Goal: Transaction & Acquisition: Purchase product/service

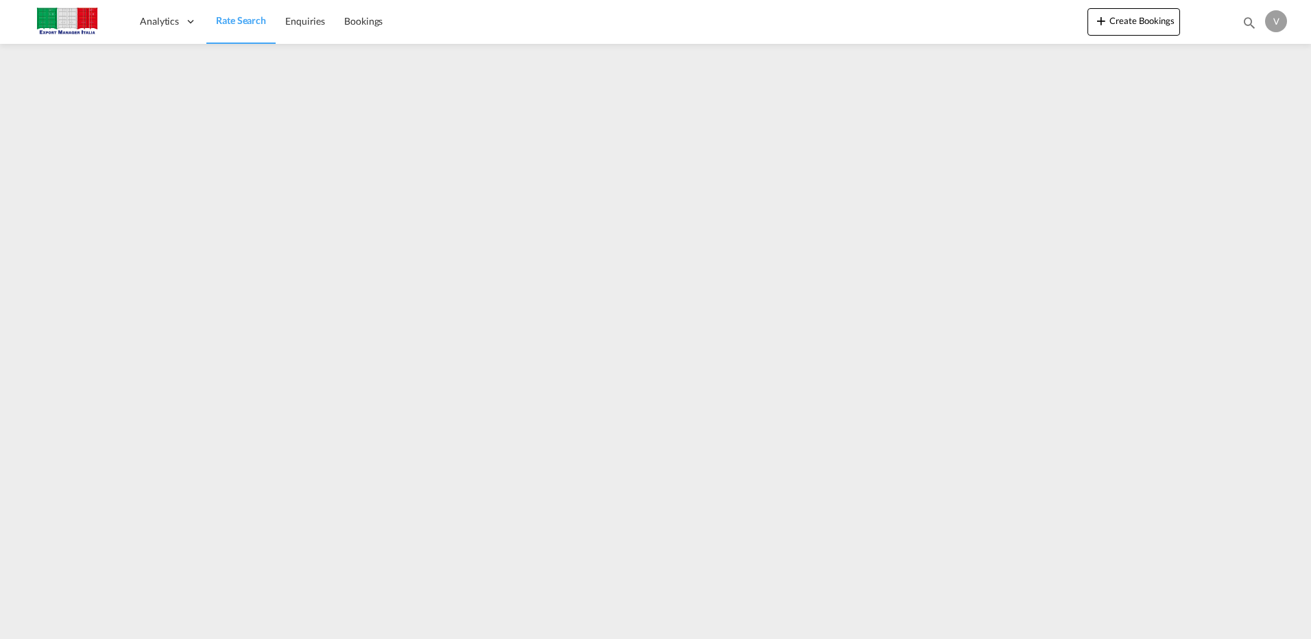
click at [236, 16] on span "Rate Search" at bounding box center [241, 20] width 50 height 12
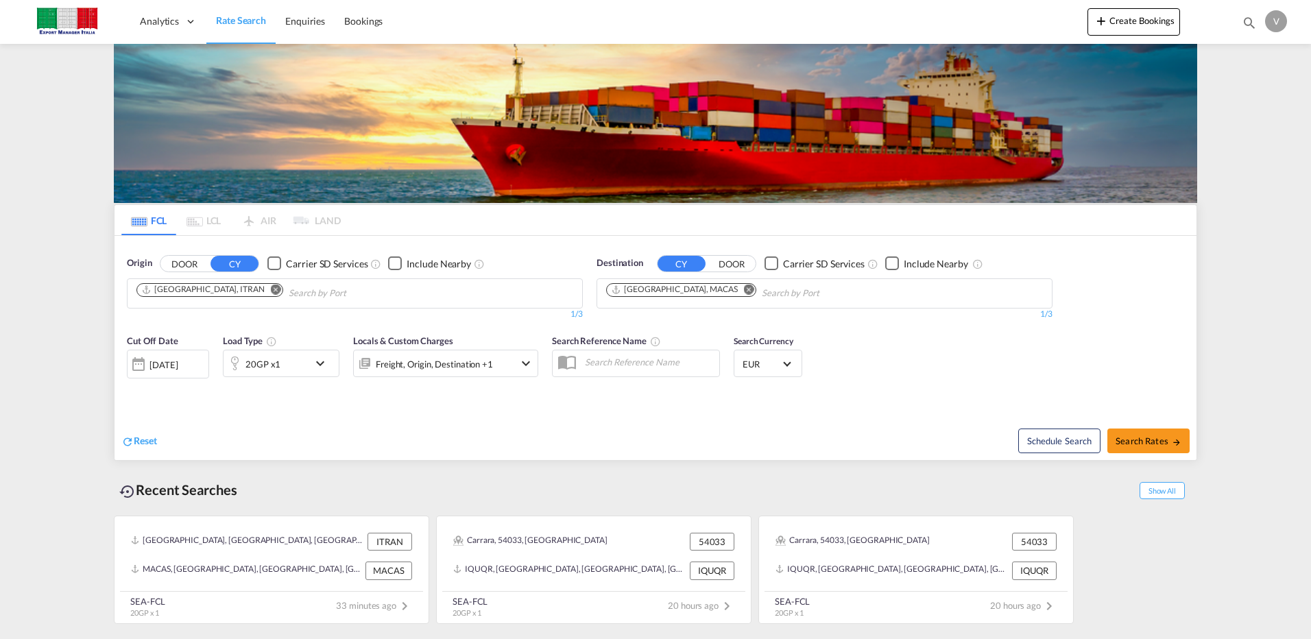
click at [326, 362] on md-icon "icon-chevron-down" at bounding box center [323, 363] width 23 height 16
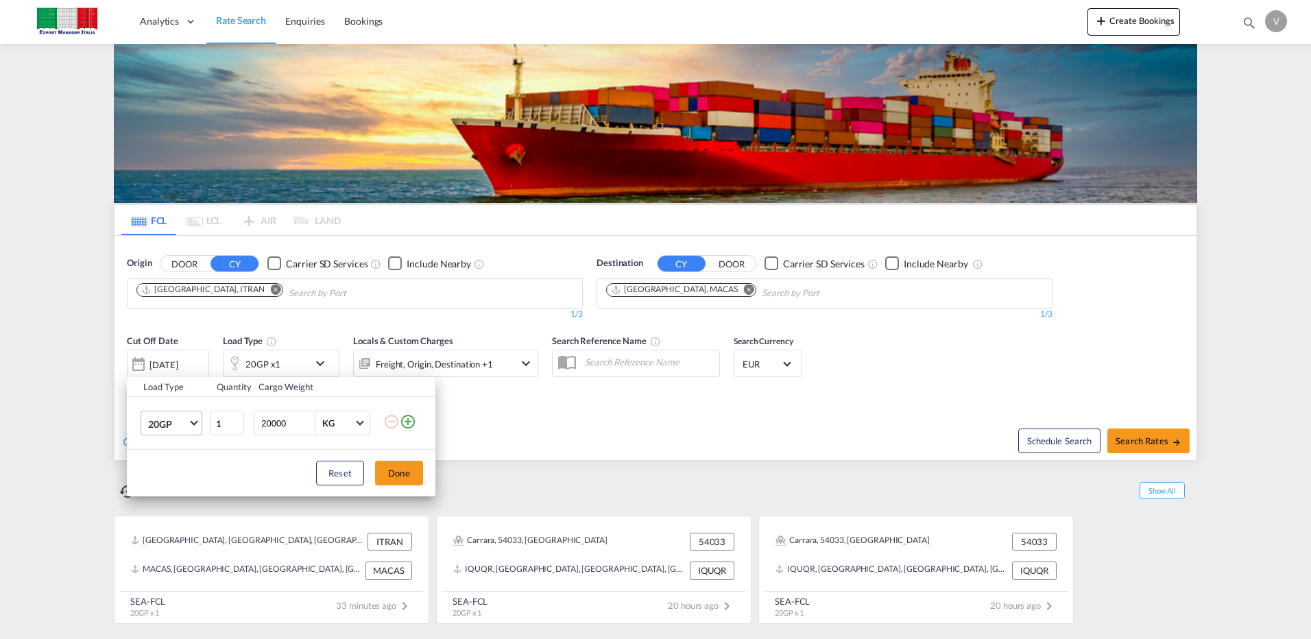
click at [195, 423] on span "Choose: \a20GP" at bounding box center [194, 422] width 8 height 8
click at [158, 489] on div "40HC" at bounding box center [160, 490] width 25 height 14
click at [411, 470] on button "Done" at bounding box center [399, 473] width 48 height 25
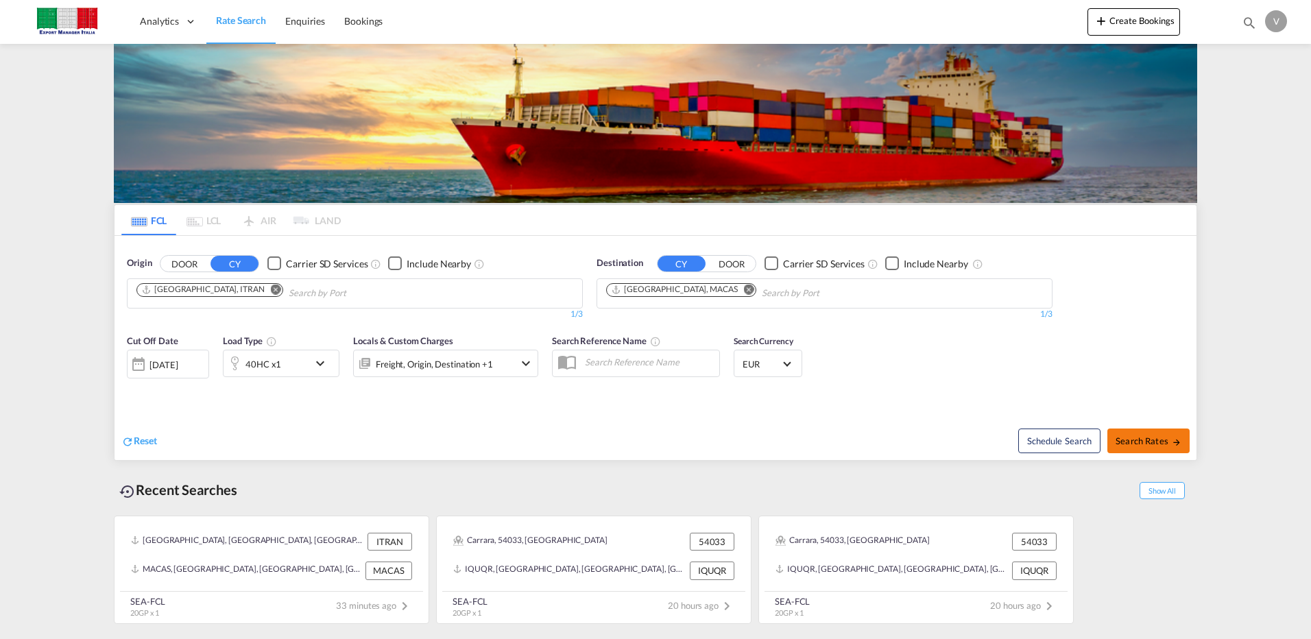
click at [1145, 440] on span "Search Rates" at bounding box center [1148, 440] width 66 height 11
type input "ITRAN to MACAS / [DATE]"
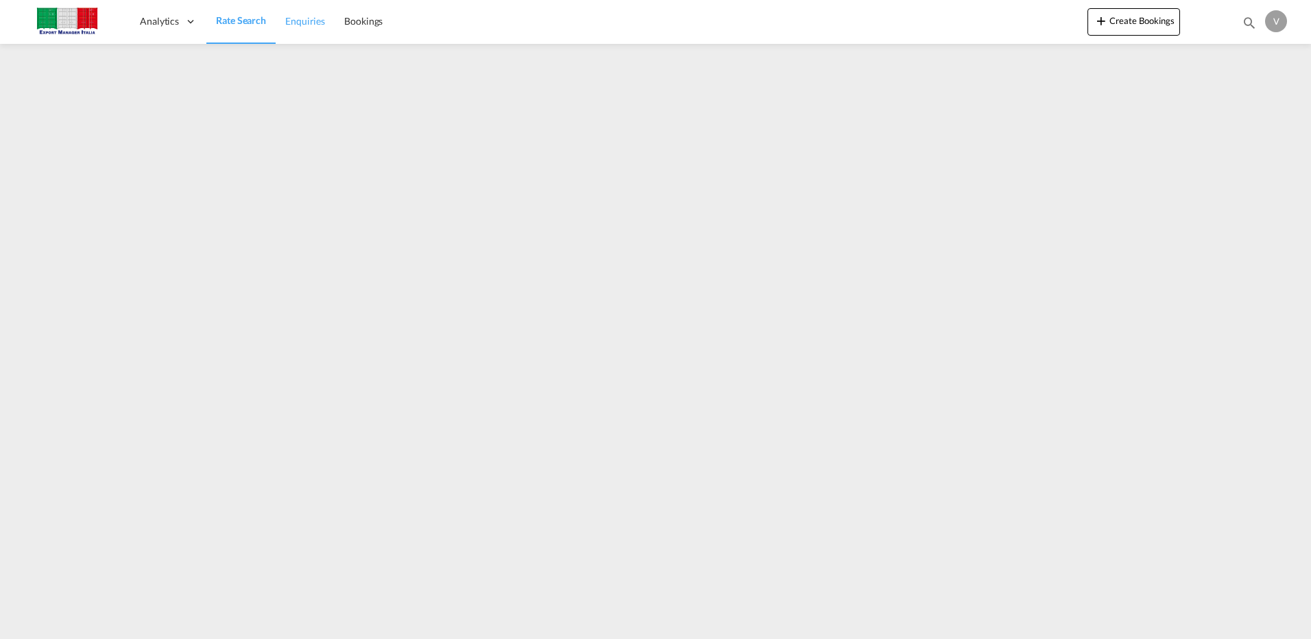
click at [244, 19] on span "Rate Search" at bounding box center [241, 20] width 50 height 12
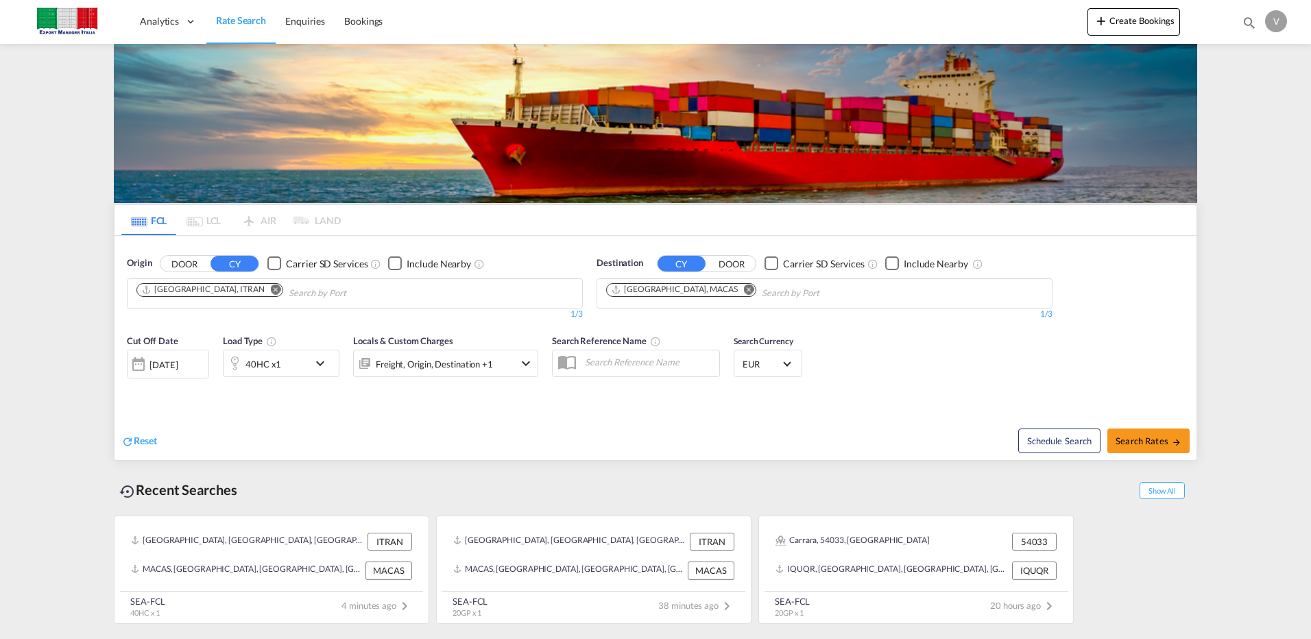
click at [744, 288] on md-icon "Remove" at bounding box center [749, 289] width 10 height 10
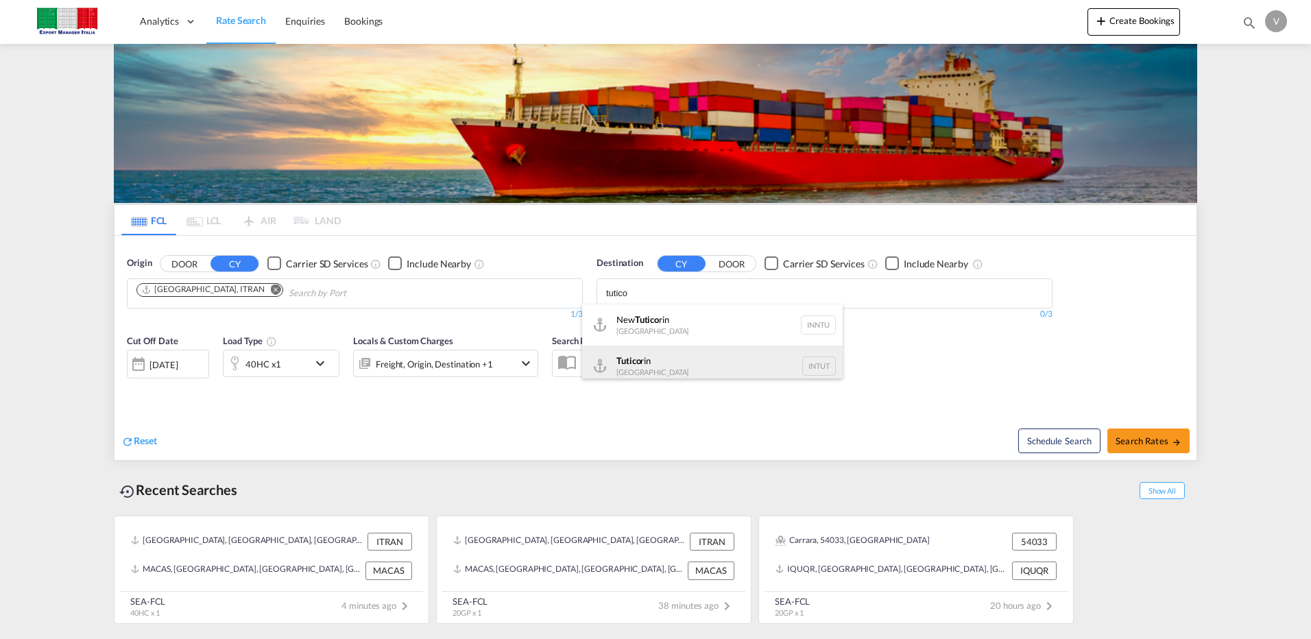
type input "tutico"
click at [642, 366] on div "Tutico rin [GEOGRAPHIC_DATA] INTUT" at bounding box center [712, 365] width 260 height 41
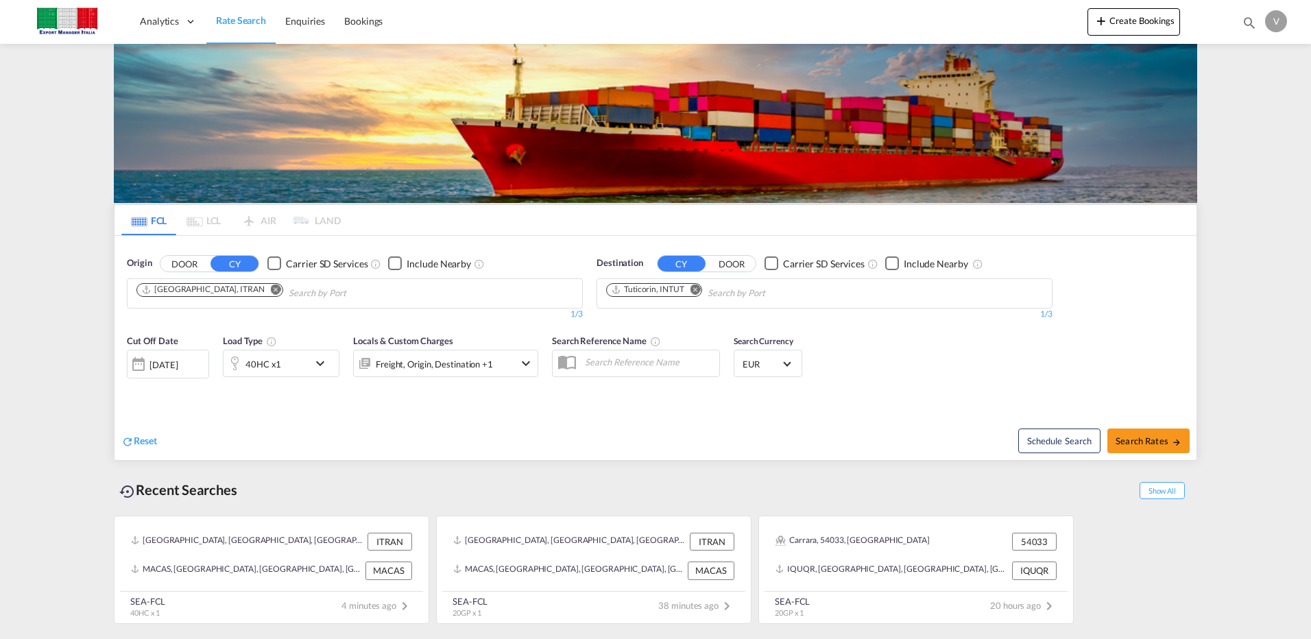
click at [182, 262] on button "DOOR" at bounding box center [184, 264] width 48 height 16
click at [201, 294] on input "Search by Door" at bounding box center [201, 293] width 130 height 22
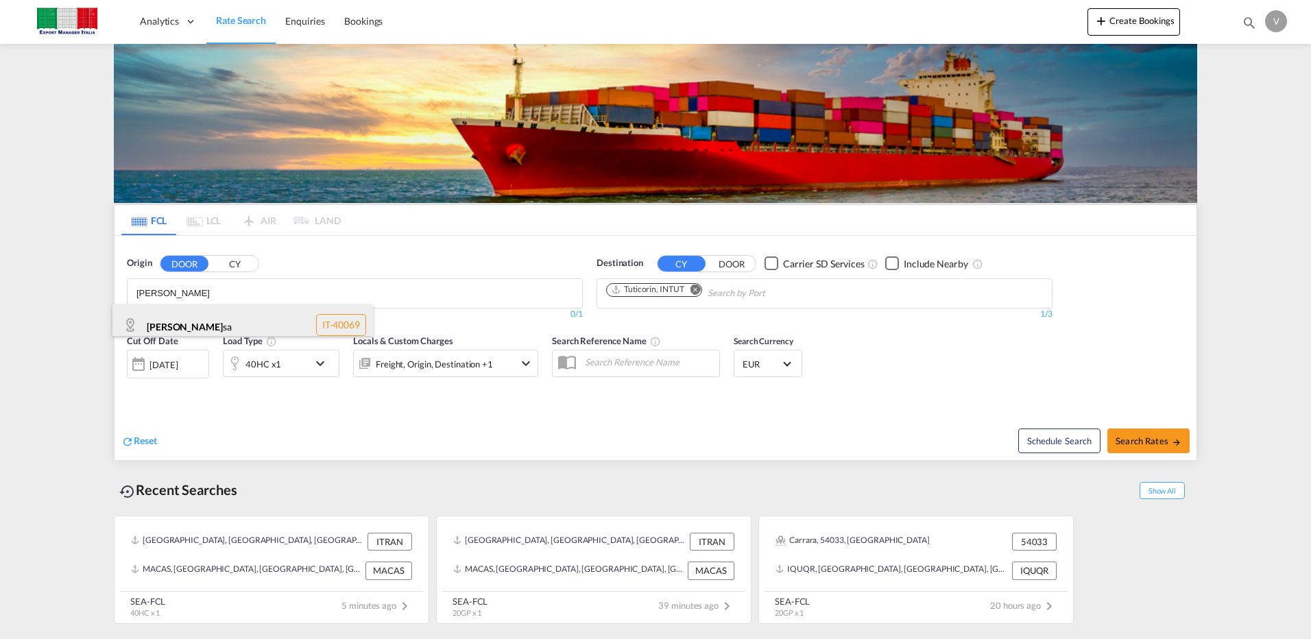
type input "[PERSON_NAME]"
click at [195, 324] on div "[PERSON_NAME] sa IT-40069" at bounding box center [242, 324] width 260 height 41
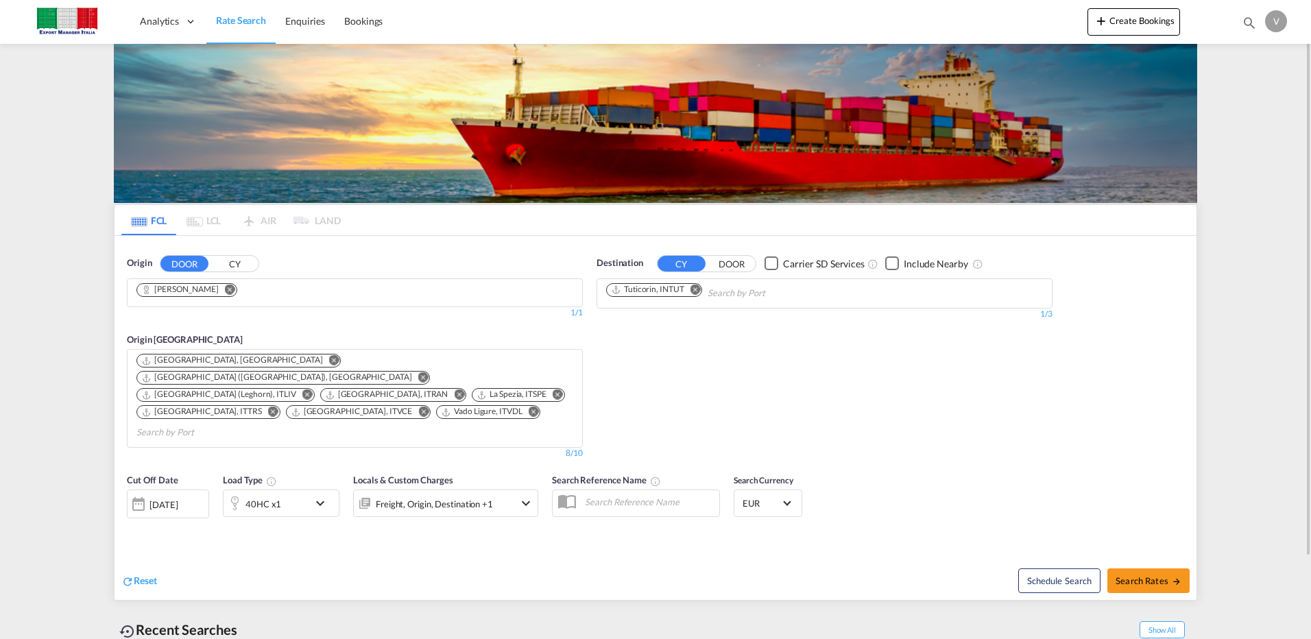
click at [329, 356] on md-icon "Remove" at bounding box center [334, 360] width 10 height 10
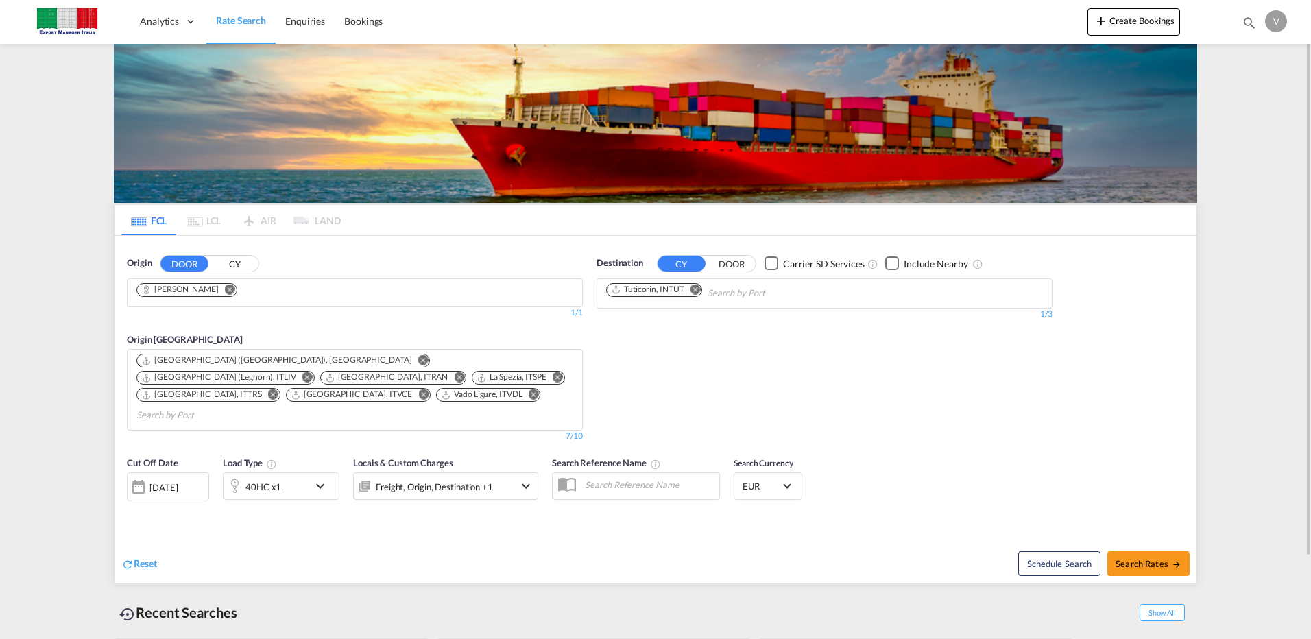
click at [529, 389] on md-icon "Remove" at bounding box center [534, 394] width 10 height 10
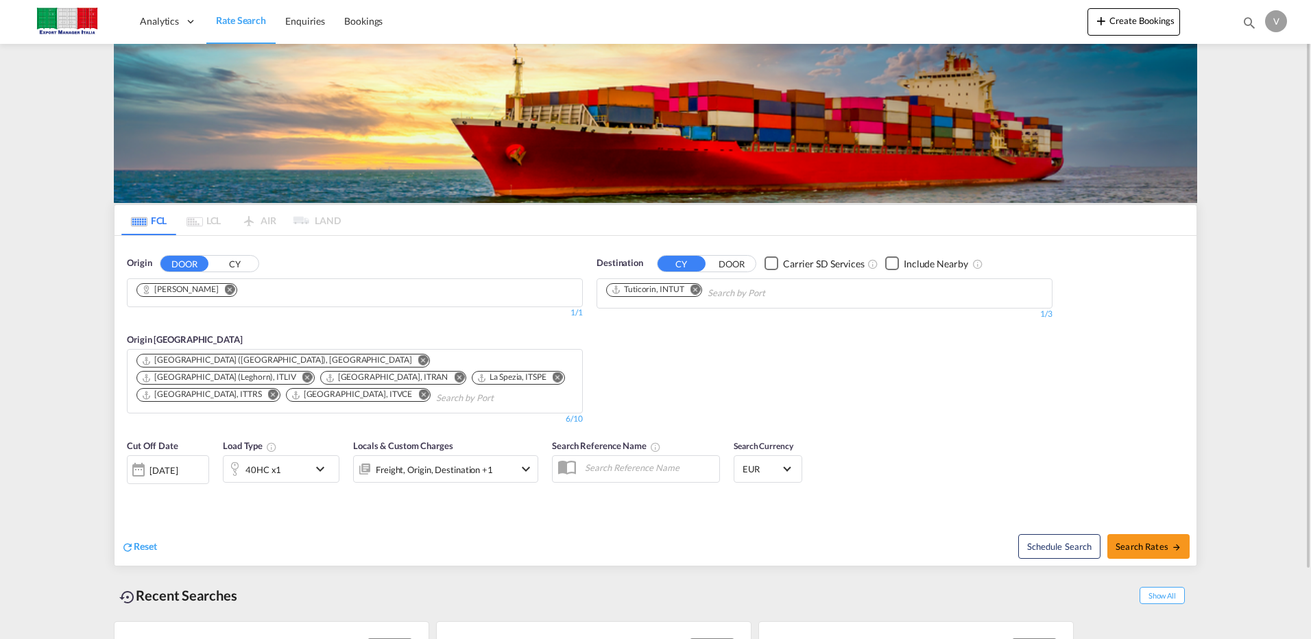
click at [418, 389] on md-icon "Remove" at bounding box center [423, 394] width 10 height 10
click at [321, 461] on md-icon "icon-chevron-down" at bounding box center [323, 469] width 23 height 16
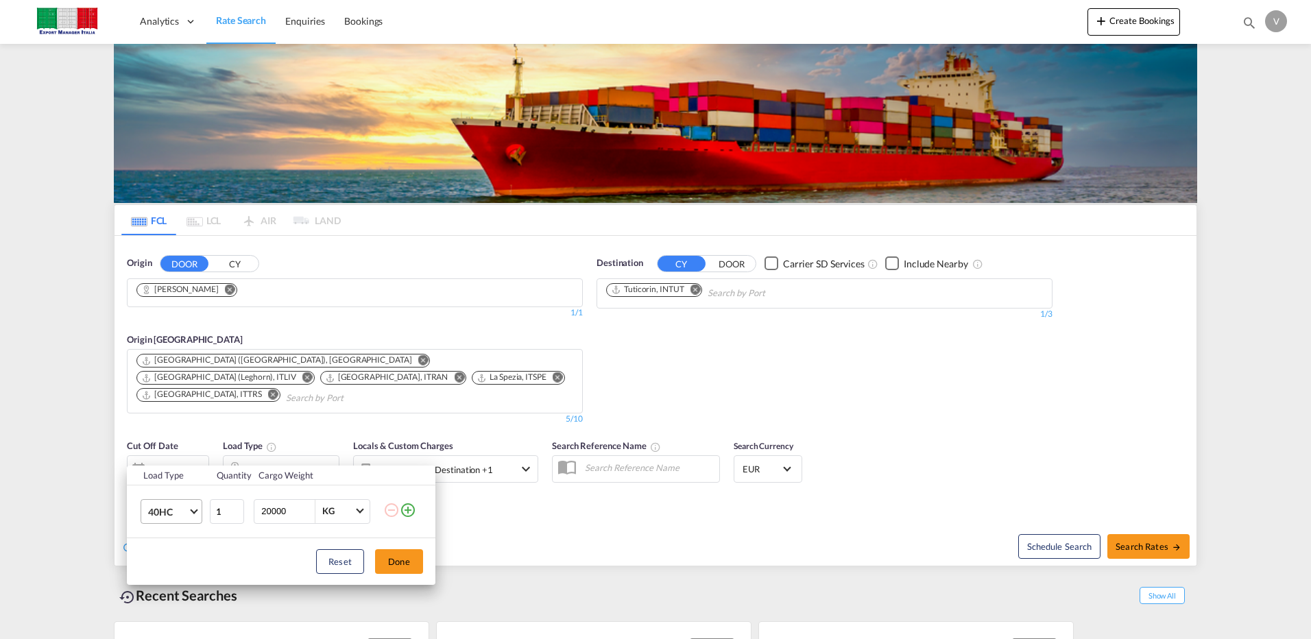
click at [197, 510] on span "Choose: \a40HC" at bounding box center [194, 510] width 8 height 8
click at [153, 446] on div "20GP" at bounding box center [160, 446] width 24 height 14
click at [398, 565] on button "Done" at bounding box center [399, 561] width 48 height 25
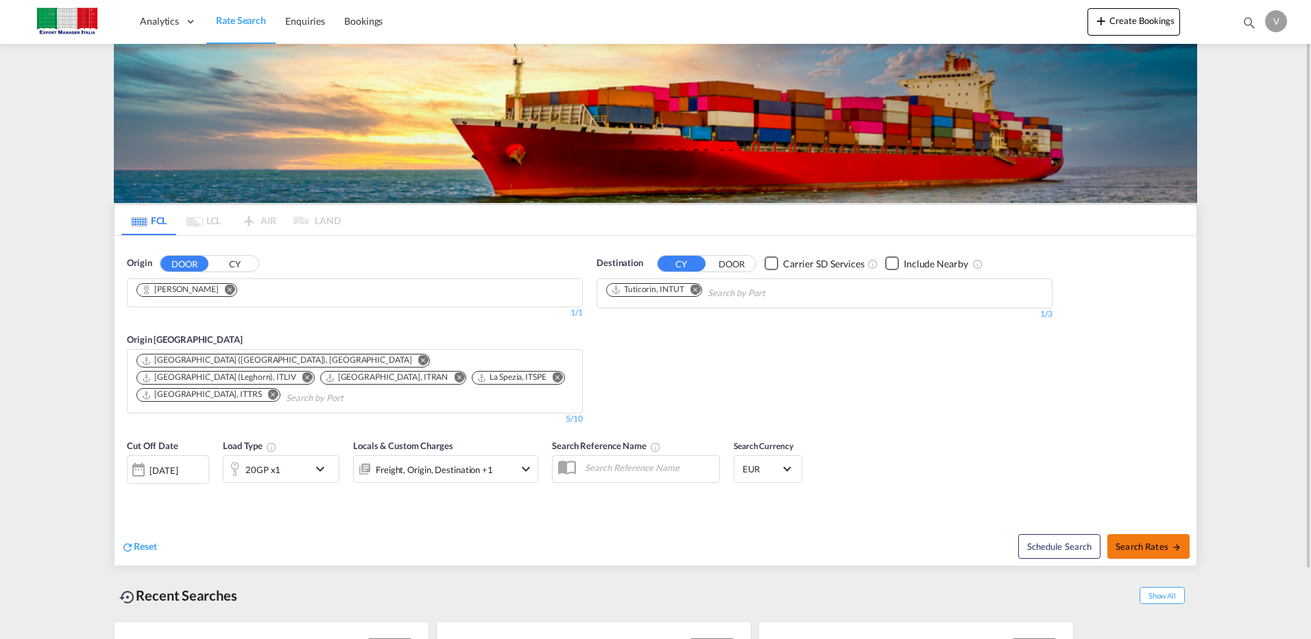
click at [1120, 534] on button "Search Rates" at bounding box center [1148, 546] width 82 height 25
type input "[PERSON_NAME] Predosa to INTUT / [DATE]"
